Goal: Task Accomplishment & Management: Complete application form

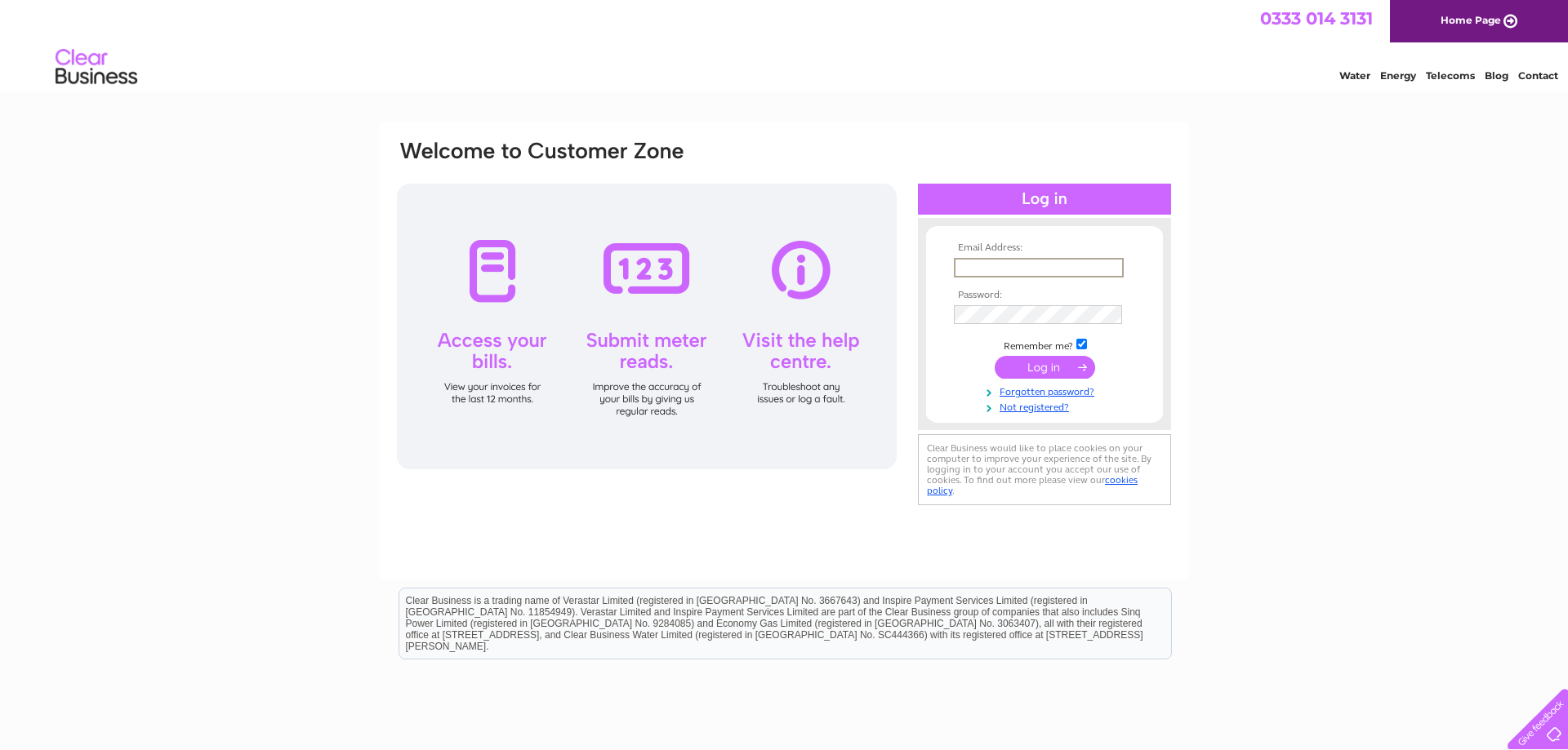
click at [1083, 268] on input "text" at bounding box center [1038, 268] width 170 height 20
type input "info@leighlions.co.uk"
click at [995, 356] on input "submit" at bounding box center [1045, 367] width 100 height 23
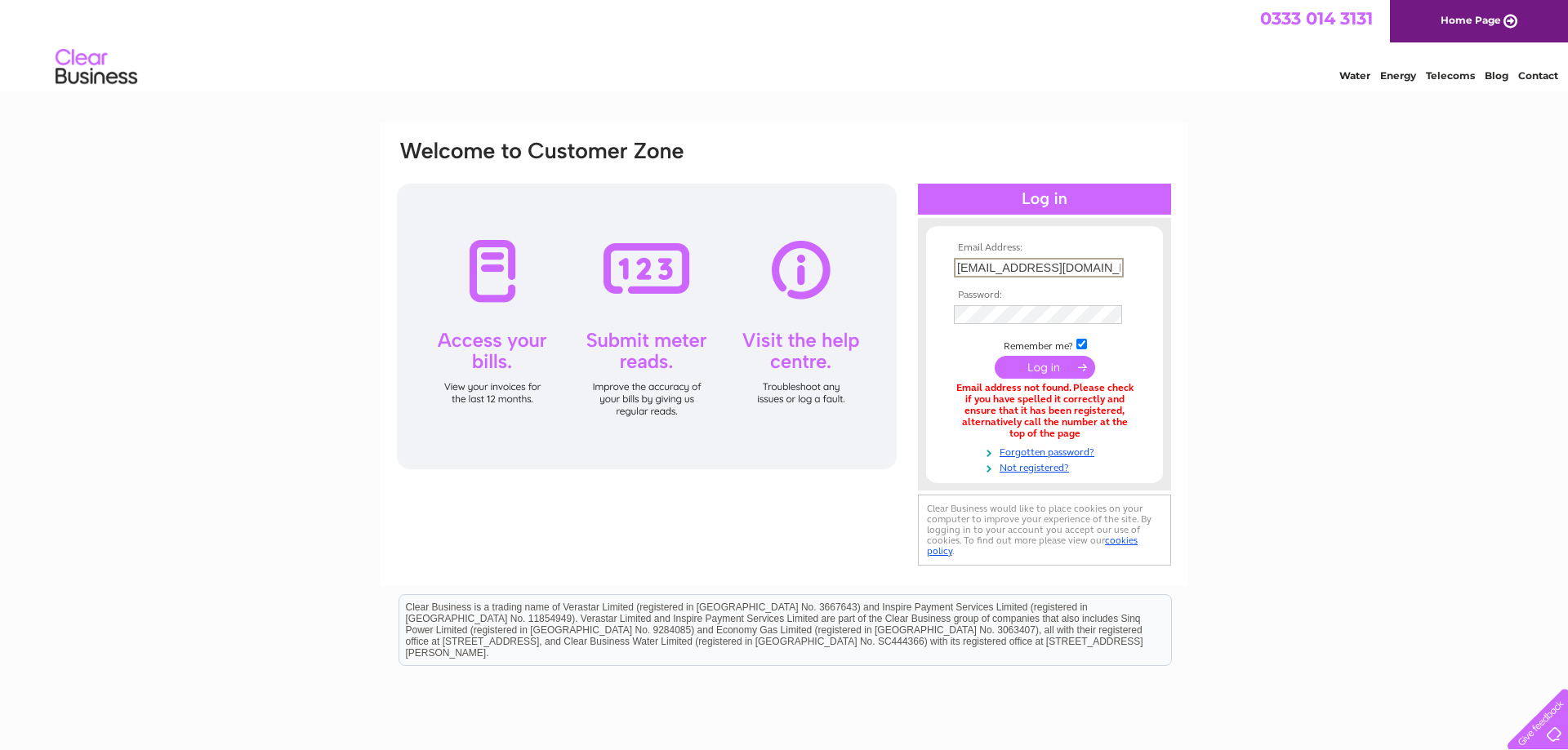
drag, startPoint x: 1084, startPoint y: 265, endPoint x: 779, endPoint y: 273, distance: 305.1
click at [954, 273] on input "[EMAIL_ADDRESS][DOMAIN_NAME]" at bounding box center [1038, 268] width 170 height 20
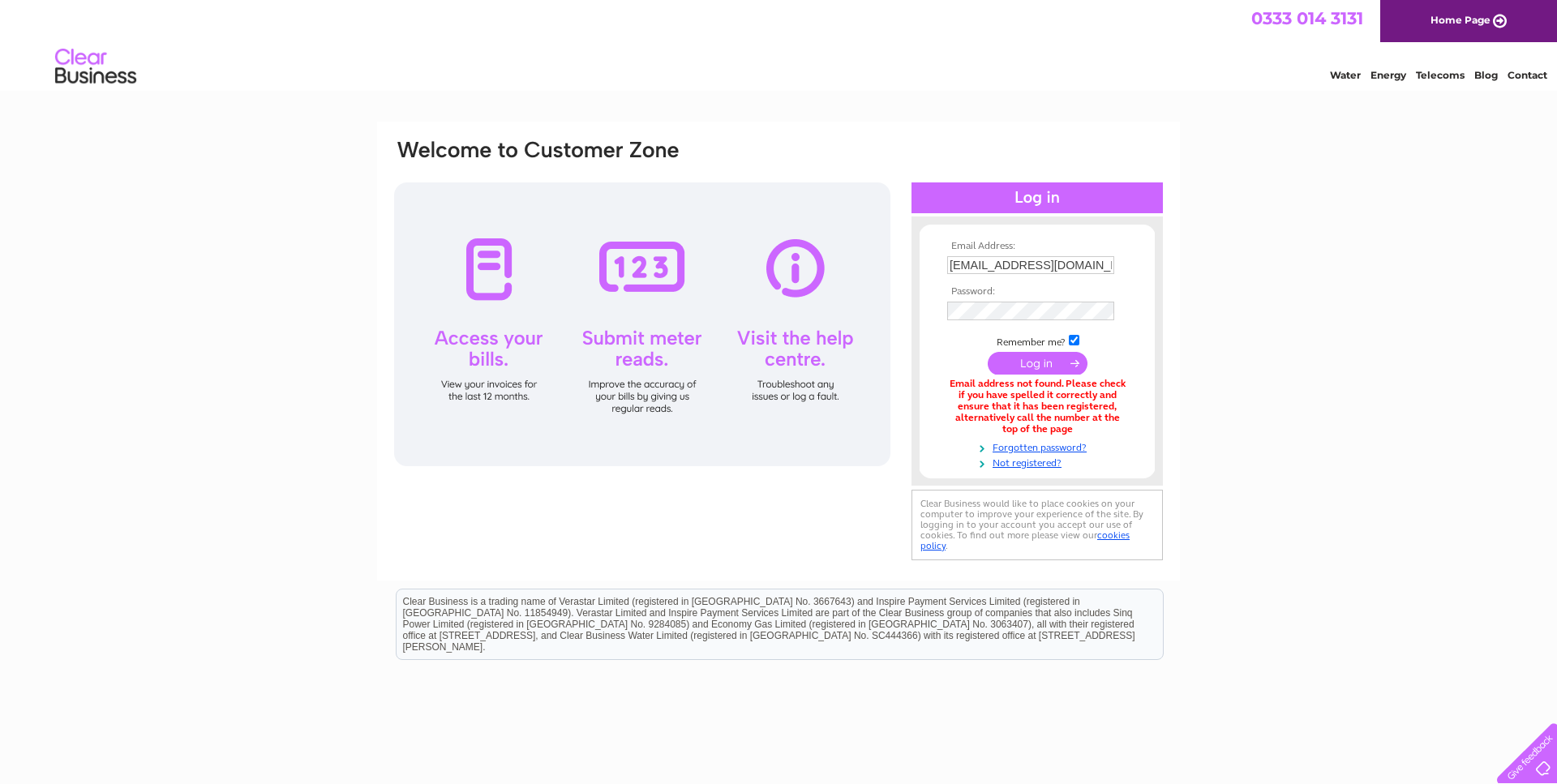
click at [1090, 269] on input "[EMAIL_ADDRESS][DOMAIN_NAME]" at bounding box center [1030, 265] width 167 height 18
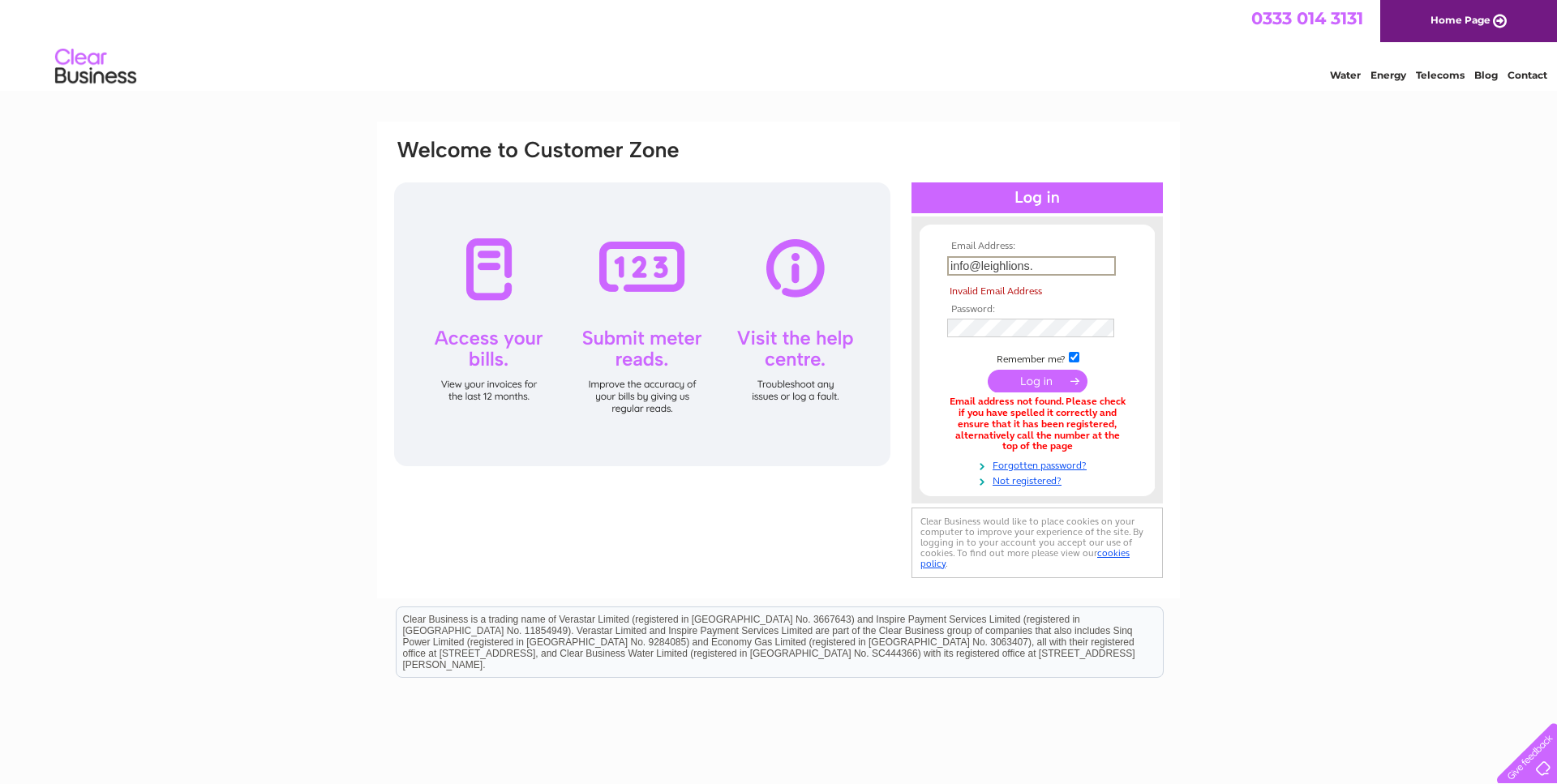
type input "info@"
paste input "[PERSON_NAME][EMAIL_ADDRESS][DOMAIN_NAME]"
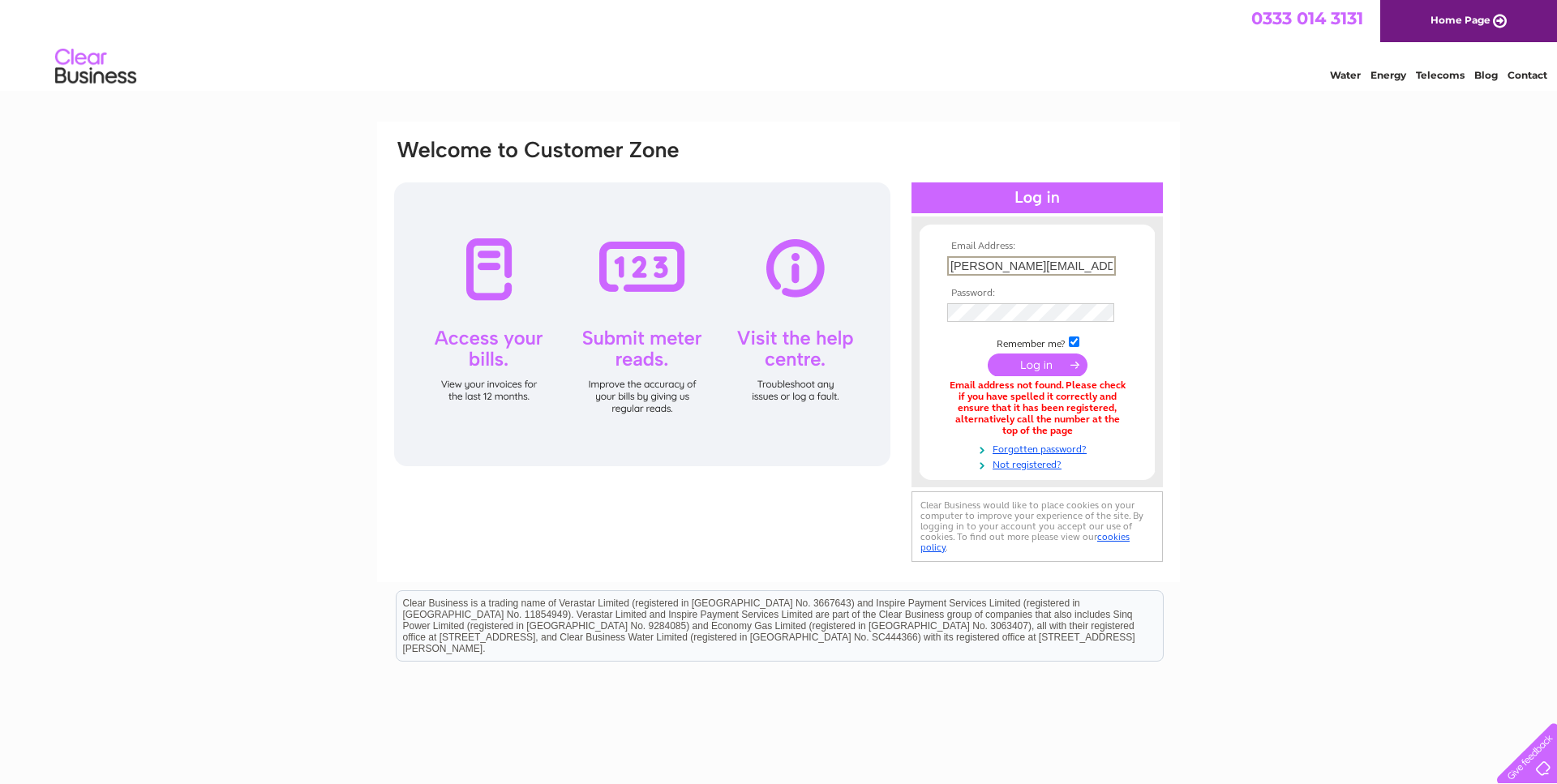
type input "[PERSON_NAME][EMAIL_ADDRESS][DOMAIN_NAME]"
click at [988, 353] on input "submit" at bounding box center [1037, 365] width 99 height 23
click at [1008, 462] on link "Not registered?" at bounding box center [1039, 462] width 184 height 15
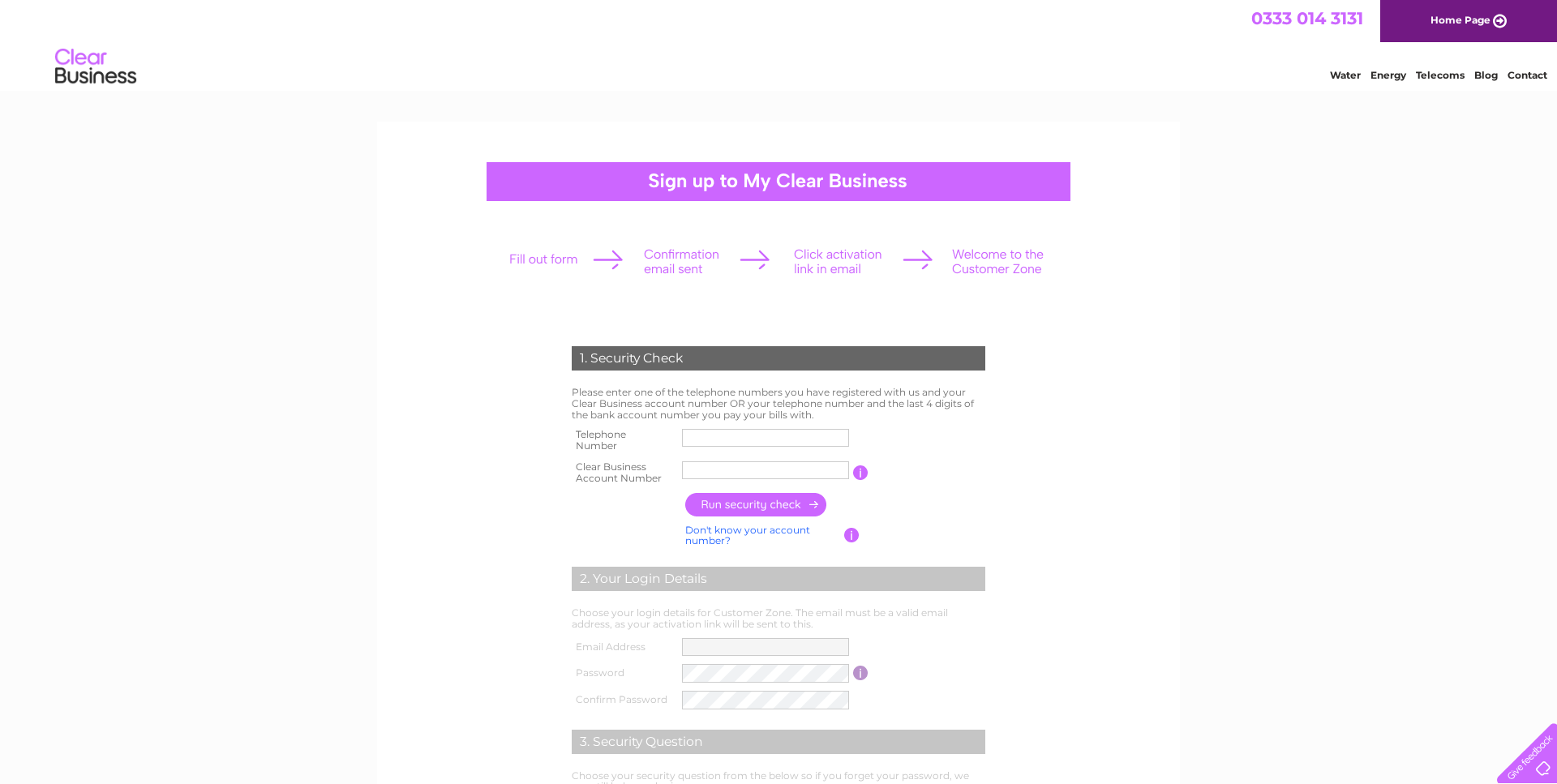
click at [793, 440] on input "text" at bounding box center [765, 438] width 167 height 18
type input "01268694268"
click at [769, 472] on input "text" at bounding box center [765, 470] width 169 height 20
type input "30323525"
click at [770, 506] on input "button" at bounding box center [756, 504] width 143 height 24
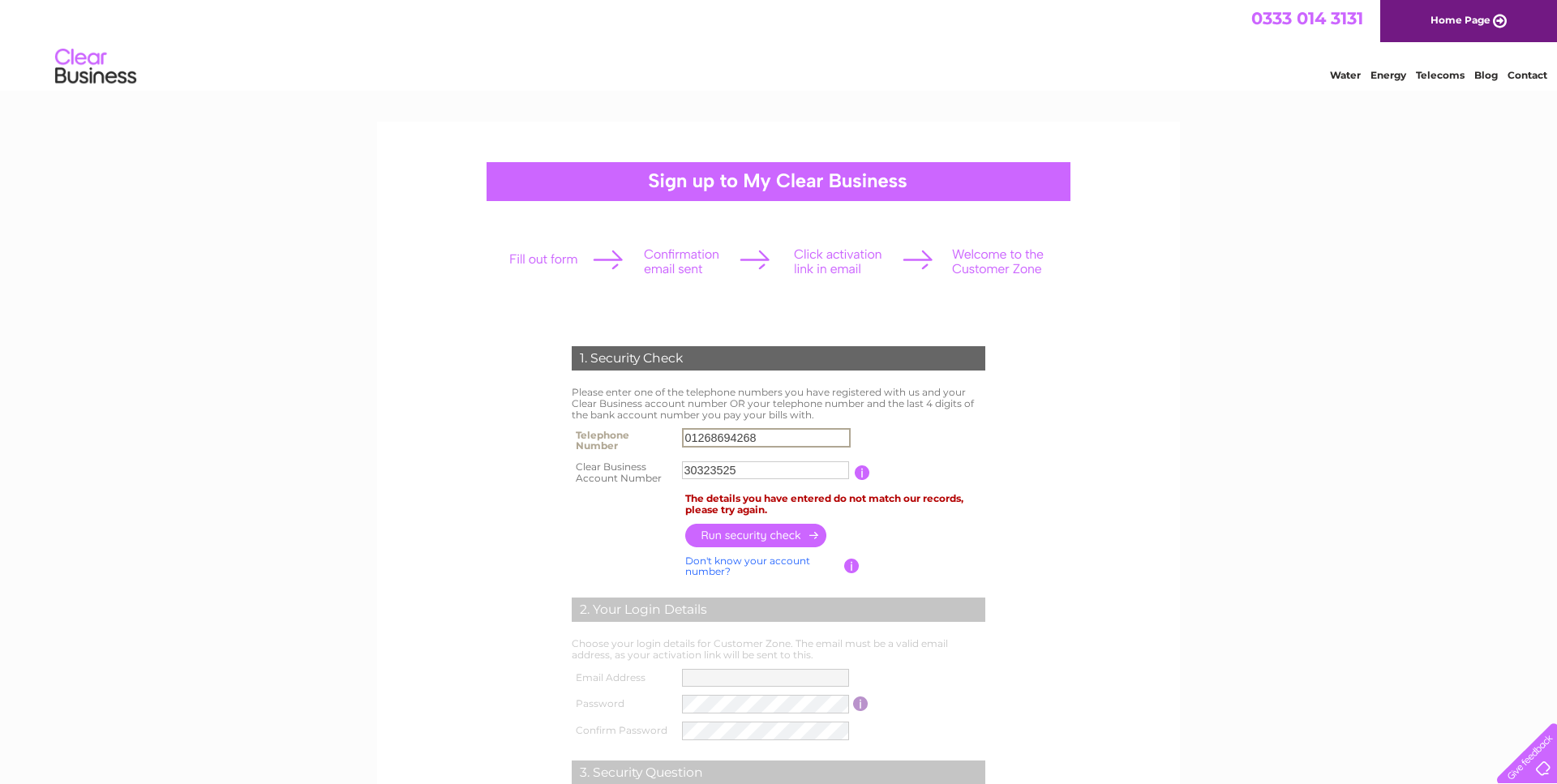
drag, startPoint x: 780, startPoint y: 440, endPoint x: 565, endPoint y: 438, distance: 215.0
click at [682, 438] on input "01268694268" at bounding box center [765, 438] width 169 height 20
click at [710, 541] on input "button" at bounding box center [756, 535] width 143 height 24
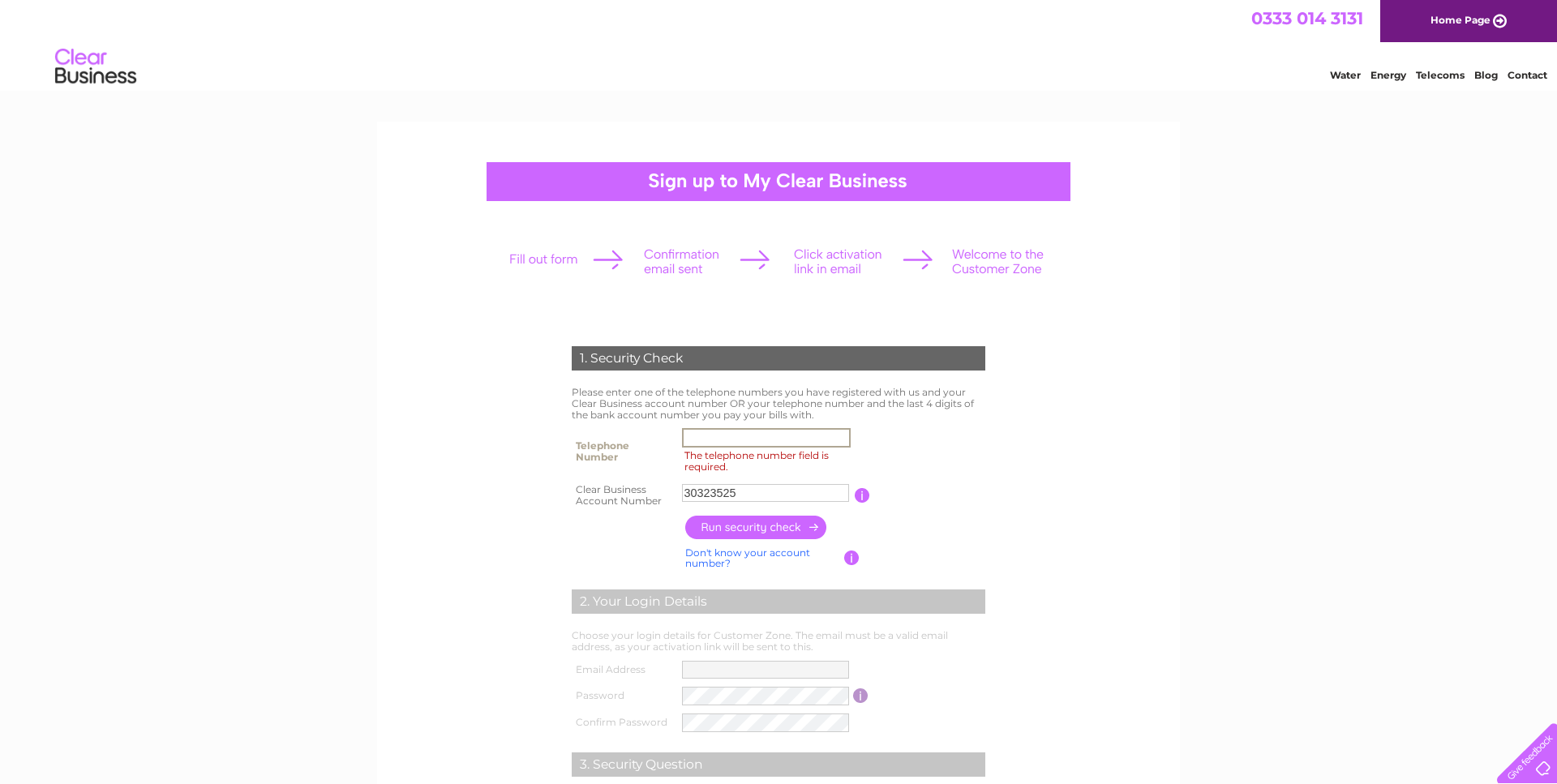
click at [719, 438] on input "The telephone number field is required." at bounding box center [765, 438] width 169 height 20
type input "07753221985"
click at [742, 531] on input "button" at bounding box center [756, 527] width 143 height 24
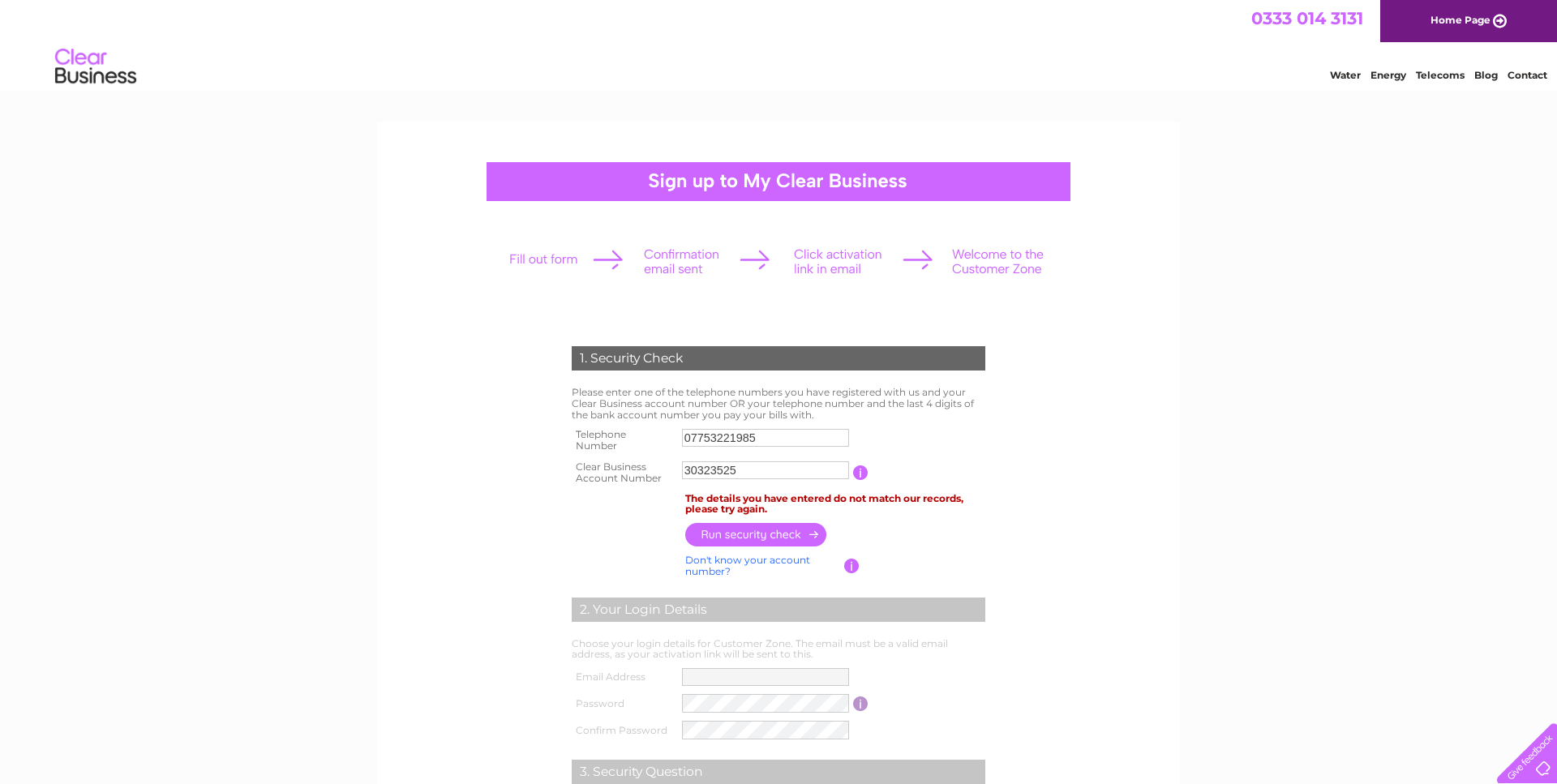
click at [91, 64] on img at bounding box center [96, 67] width 83 height 50
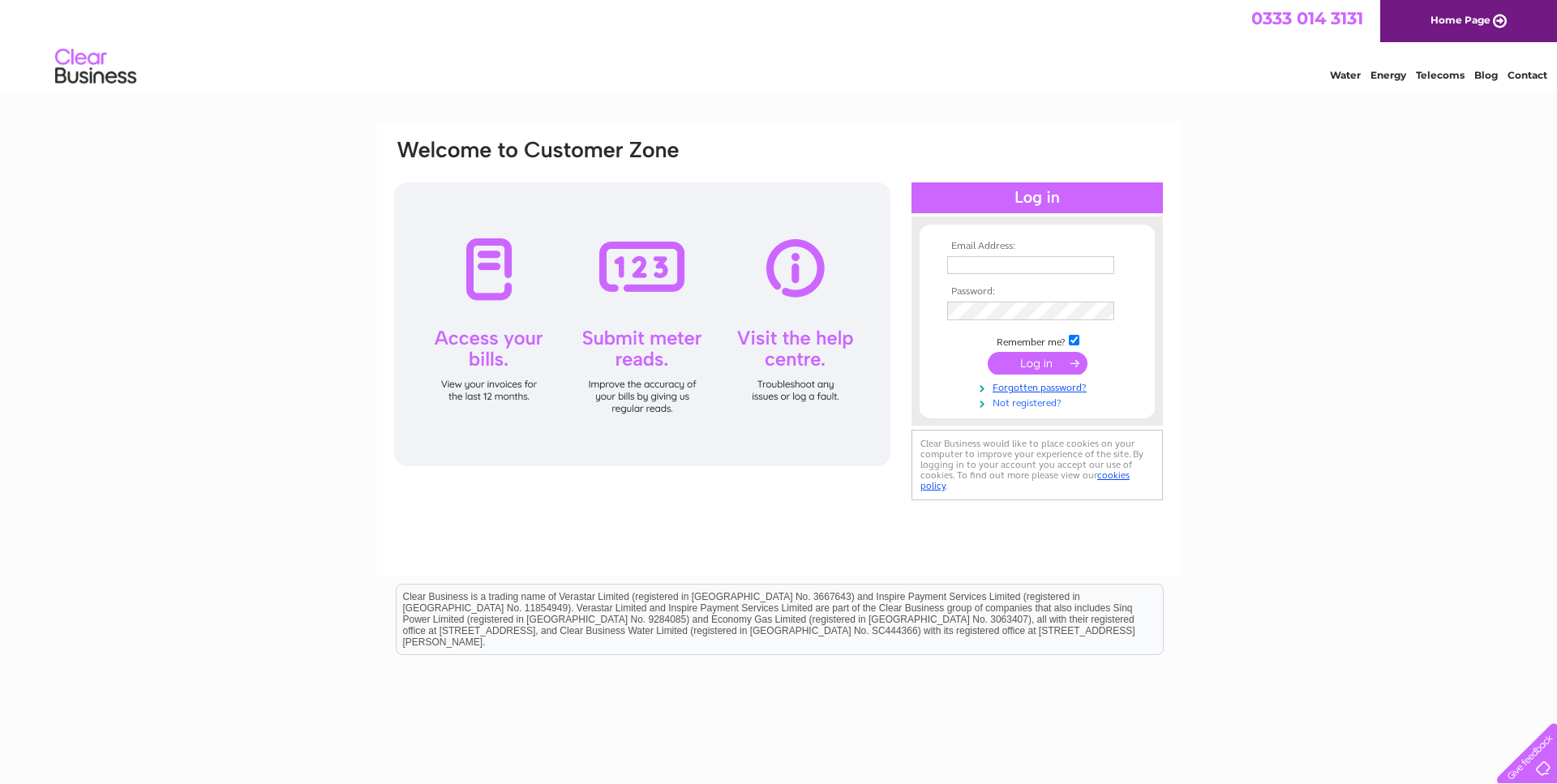
click at [1020, 406] on link "Not registered?" at bounding box center [1039, 401] width 184 height 15
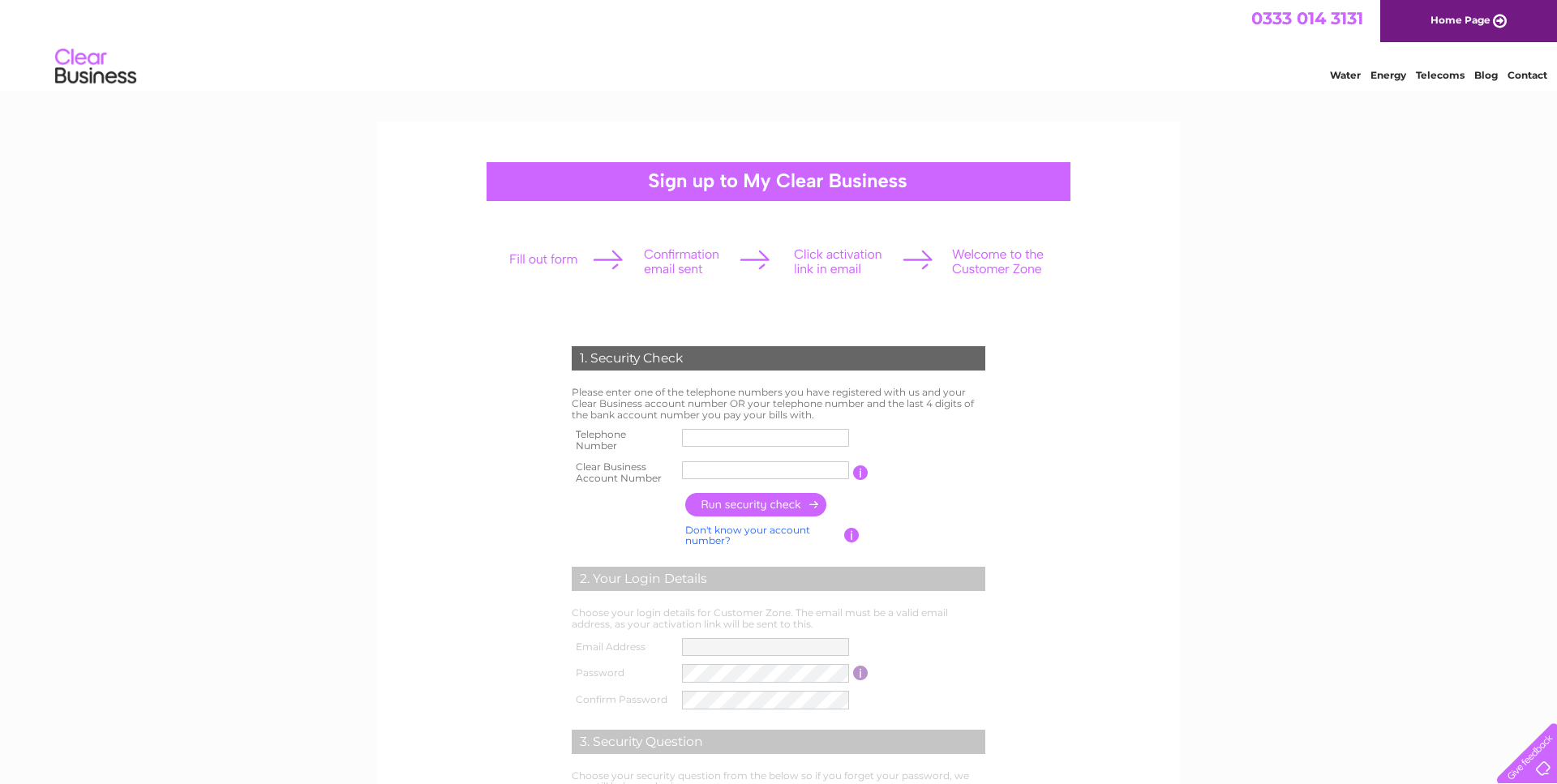
click at [736, 436] on input "text" at bounding box center [765, 438] width 167 height 18
type input "01268694268"
click at [748, 473] on input "text" at bounding box center [765, 470] width 167 height 18
type input "30324497"
click at [726, 505] on input "button" at bounding box center [756, 504] width 143 height 24
